Goal: Information Seeking & Learning: Learn about a topic

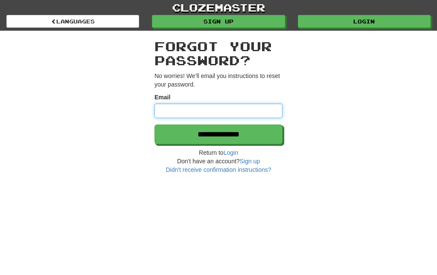
click at [271, 114] on input "Email" at bounding box center [218, 111] width 128 height 15
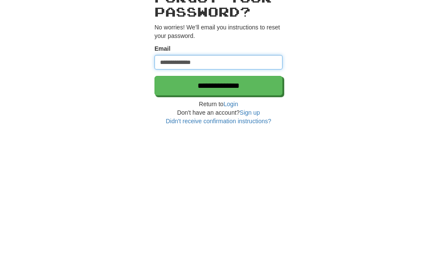
type input "**********"
click at [252, 125] on input "**********" at bounding box center [218, 135] width 128 height 20
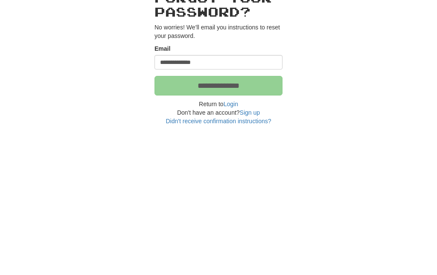
scroll to position [49, 0]
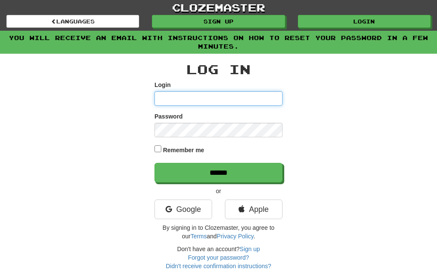
click at [226, 100] on input "Login" at bounding box center [218, 98] width 128 height 15
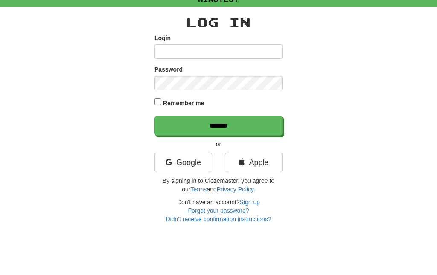
scroll to position [47, 0]
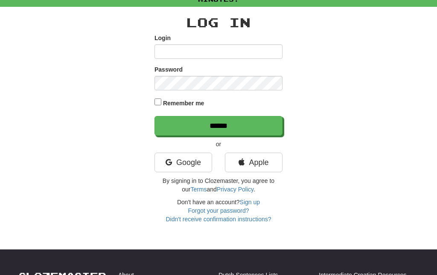
type input "**********"
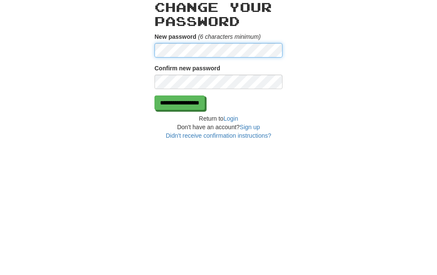
click at [204, 135] on input "**********" at bounding box center [179, 142] width 50 height 15
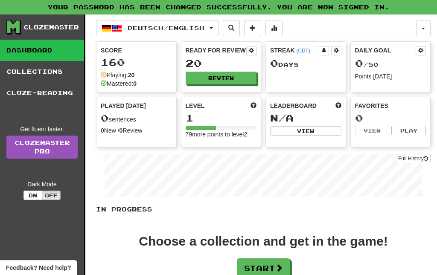
click at [256, 27] on span at bounding box center [253, 28] width 6 height 6
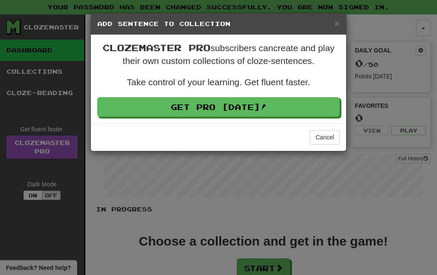
click at [330, 144] on button "Cancel" at bounding box center [325, 137] width 30 height 15
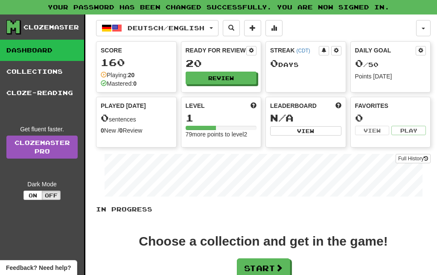
click at [204, 29] on span "Deutsch / English" at bounding box center [166, 27] width 77 height 7
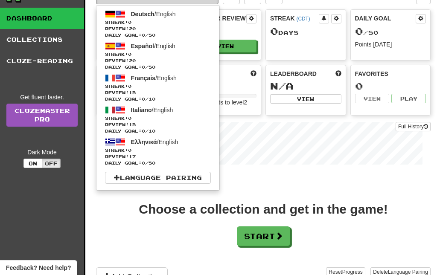
scroll to position [31, 0]
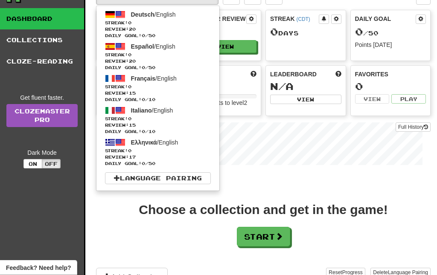
click at [183, 151] on span "Streak: 0" at bounding box center [158, 151] width 106 height 6
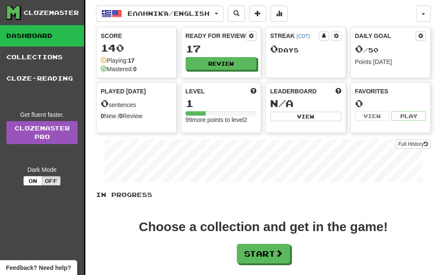
click at [264, 256] on button "Start" at bounding box center [263, 254] width 53 height 20
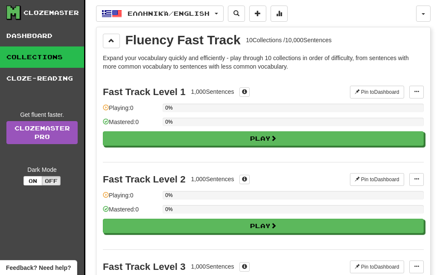
click at [279, 139] on button "Play" at bounding box center [263, 138] width 321 height 15
select select "**"
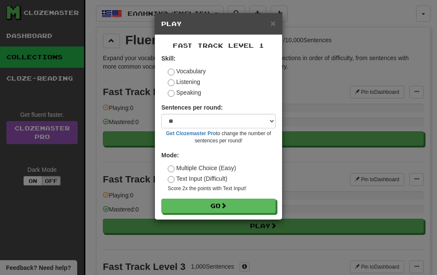
click at [233, 208] on button "Go" at bounding box center [218, 206] width 114 height 15
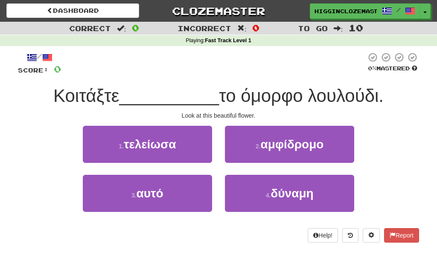
click at [170, 197] on button "3 . αυτό" at bounding box center [147, 193] width 129 height 37
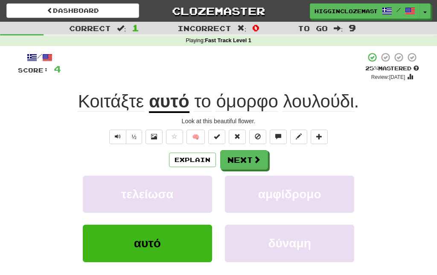
click at [255, 168] on button "Next" at bounding box center [244, 160] width 48 height 20
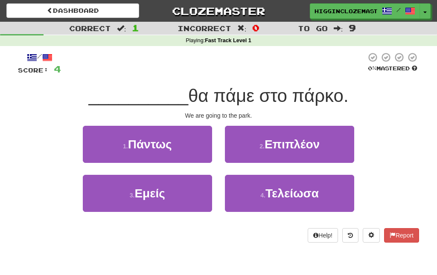
click at [160, 187] on span "Εμείς" at bounding box center [149, 193] width 30 height 13
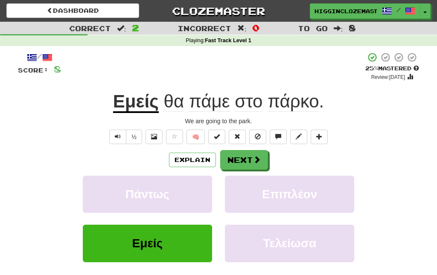
click at [253, 163] on span at bounding box center [257, 160] width 8 height 8
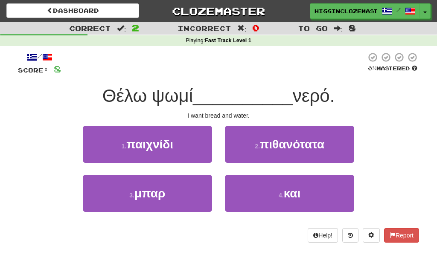
click at [284, 187] on span "και" at bounding box center [292, 193] width 17 height 13
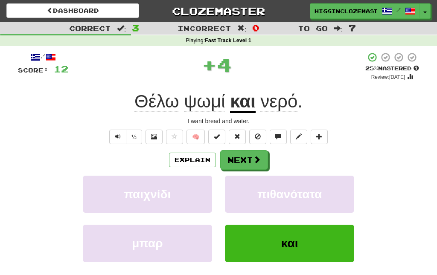
click at [250, 151] on button "Next" at bounding box center [244, 160] width 48 height 20
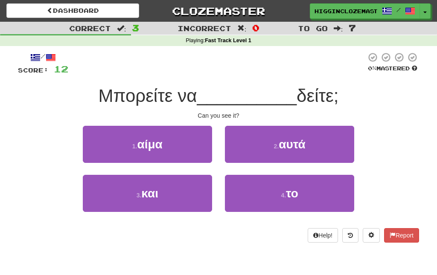
click at [296, 196] on span "το" at bounding box center [292, 193] width 12 height 13
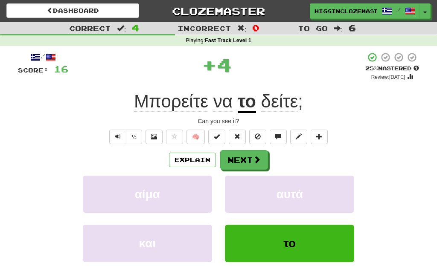
click at [247, 160] on button "Next" at bounding box center [244, 160] width 48 height 20
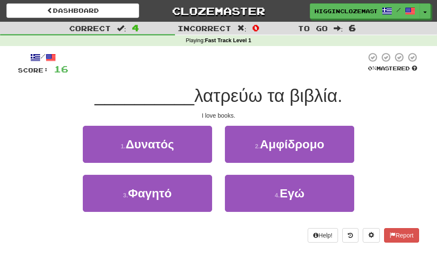
click at [286, 195] on span "Εγώ" at bounding box center [292, 193] width 25 height 13
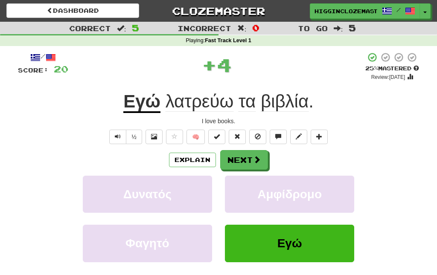
click at [250, 160] on button "Next" at bounding box center [244, 160] width 48 height 20
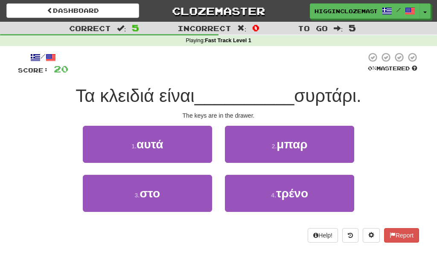
click at [179, 200] on button "3 . στο" at bounding box center [147, 193] width 129 height 37
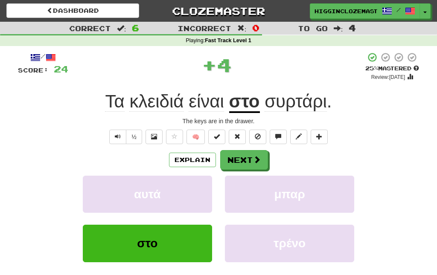
click at [250, 163] on button "Next" at bounding box center [244, 160] width 48 height 20
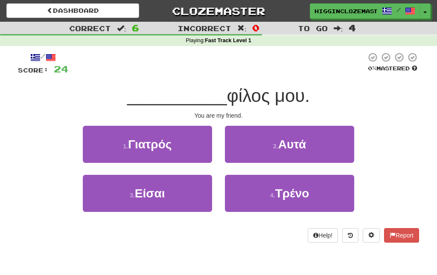
click at [180, 196] on button "3 . Είσαι" at bounding box center [147, 193] width 129 height 37
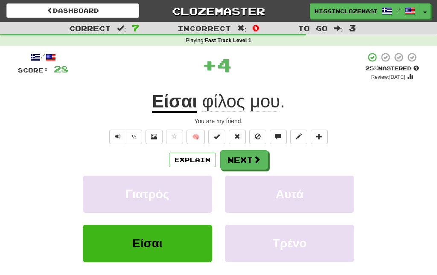
click at [251, 163] on button "Next" at bounding box center [244, 160] width 48 height 20
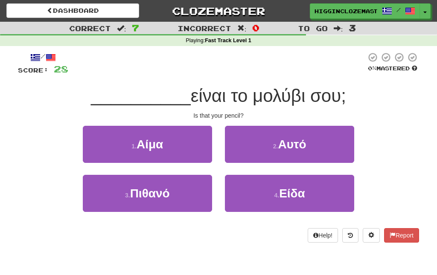
click at [297, 143] on span "Αυτό" at bounding box center [292, 144] width 28 height 13
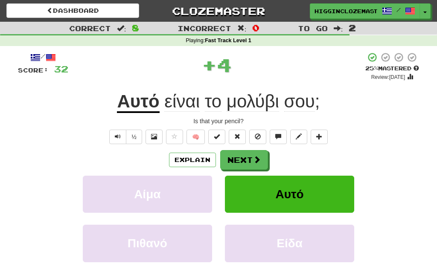
click at [251, 160] on button "Next" at bounding box center [244, 160] width 48 height 20
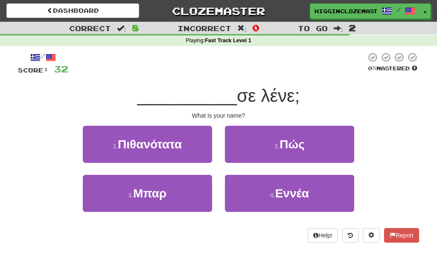
click at [289, 148] on span "Πώς" at bounding box center [291, 144] width 25 height 13
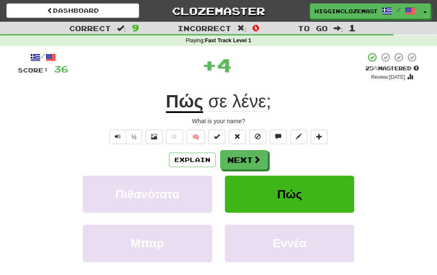
click at [289, 188] on span "Πώς" at bounding box center [289, 194] width 25 height 13
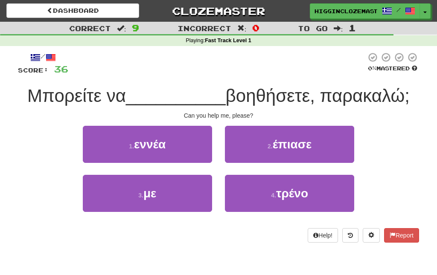
click at [190, 179] on button "3 . με" at bounding box center [147, 193] width 129 height 37
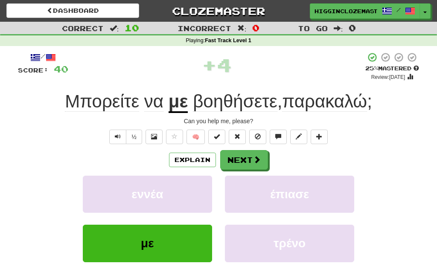
click at [250, 162] on button "Next" at bounding box center [244, 160] width 48 height 20
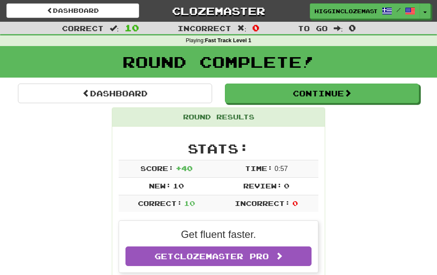
click at [364, 96] on button "Continue" at bounding box center [322, 94] width 194 height 20
